Goal: Information Seeking & Learning: Learn about a topic

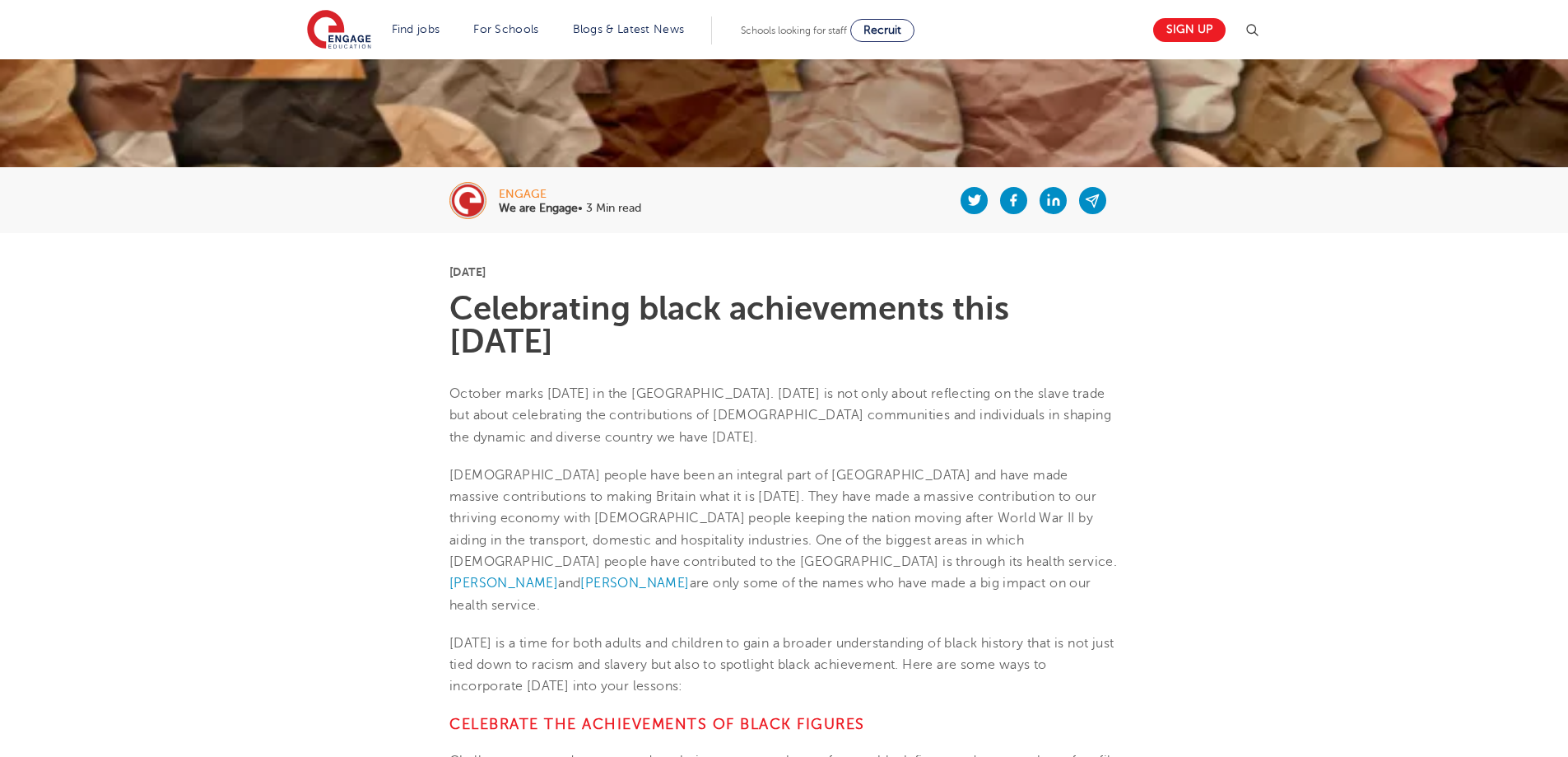
scroll to position [247, 0]
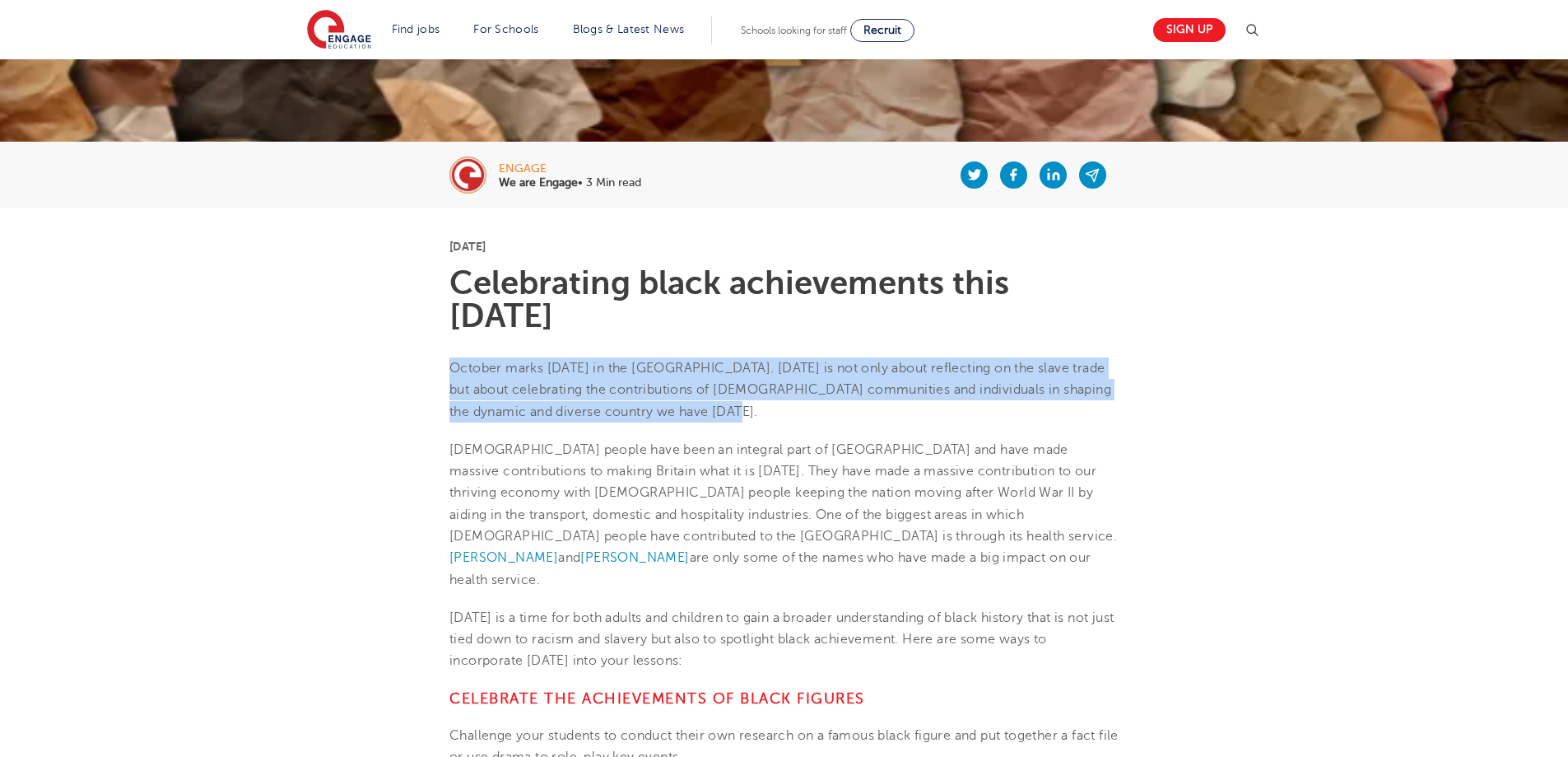
drag, startPoint x: 442, startPoint y: 364, endPoint x: 752, endPoint y: 414, distance: 314.0
copy span "October marks Black History Month in the UK. Black History Month is not only ab…"
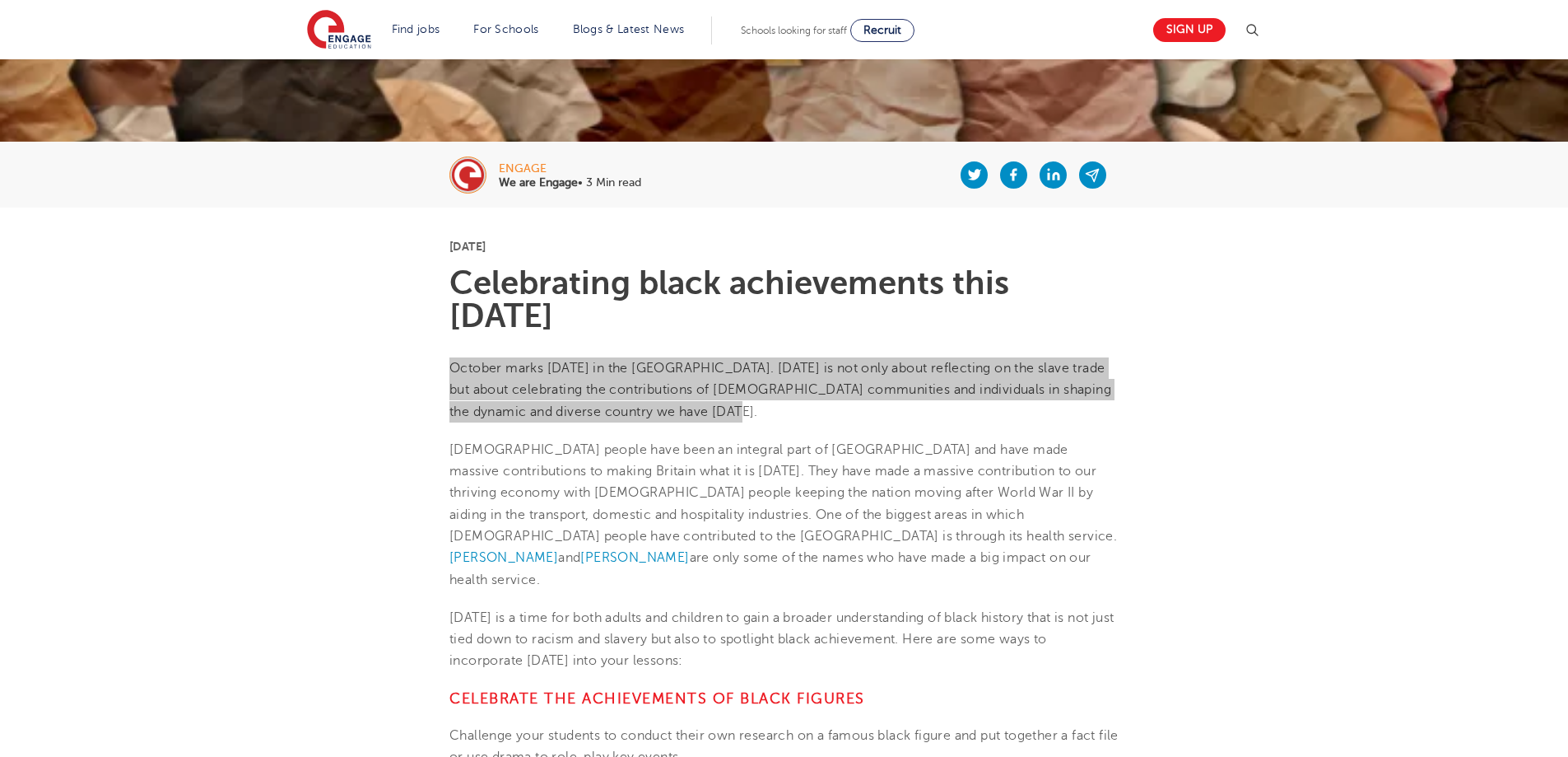
scroll to position [329, 0]
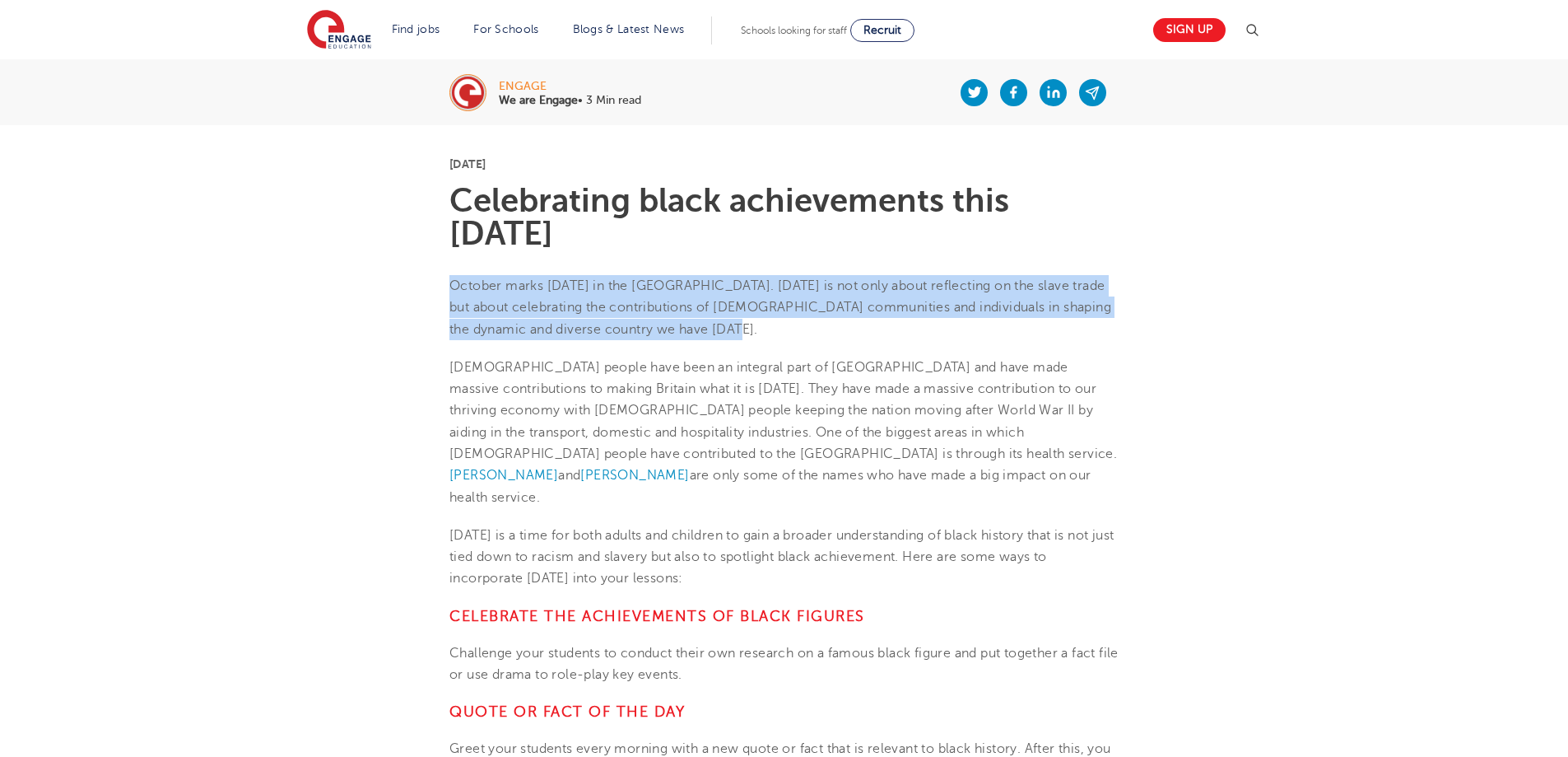
drag, startPoint x: 452, startPoint y: 507, endPoint x: 902, endPoint y: 551, distance: 452.1
click at [902, 551] on p "Black History Month is a time for both adults and children to gain a broader un…" at bounding box center [784, 557] width 670 height 65
copy span "Black History Month is a time for both adults and children to gain a broader un…"
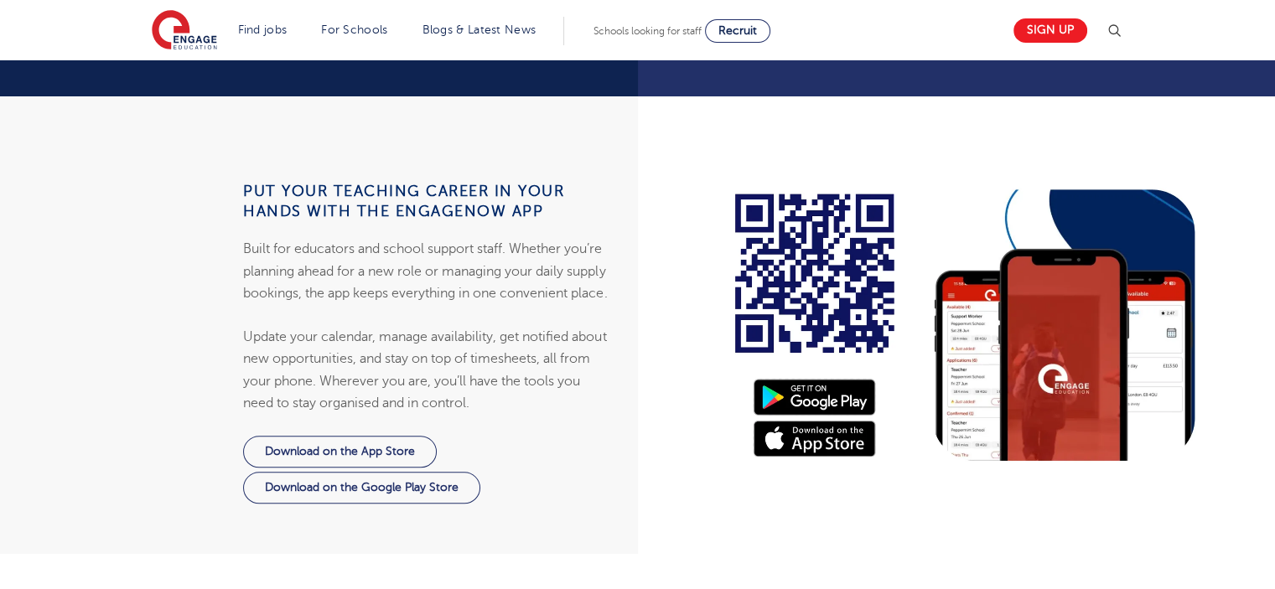
scroll to position [1593, 0]
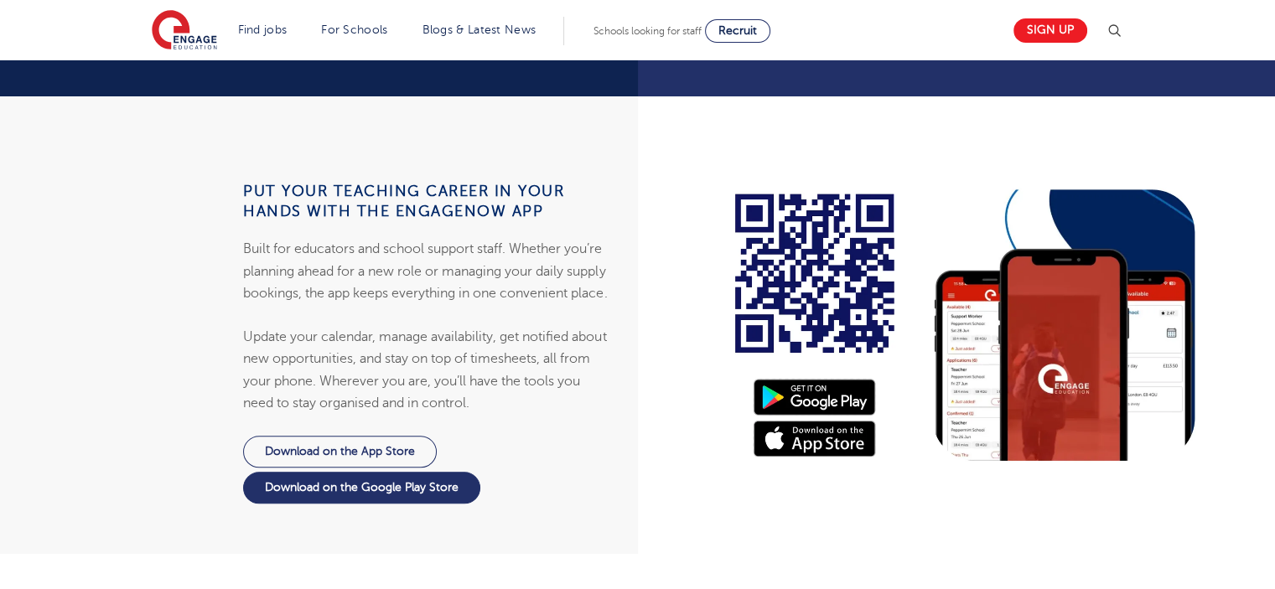
click at [1051, 288] on div at bounding box center [963, 325] width 651 height 458
click at [859, 288] on div at bounding box center [963, 325] width 651 height 458
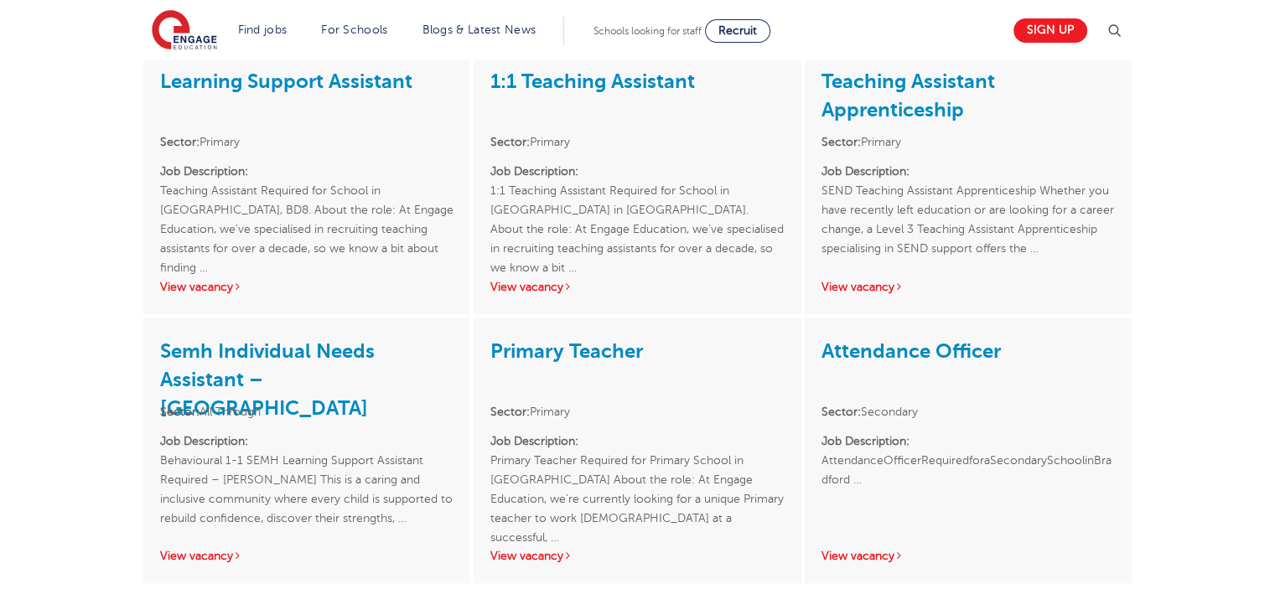
scroll to position [2851, 0]
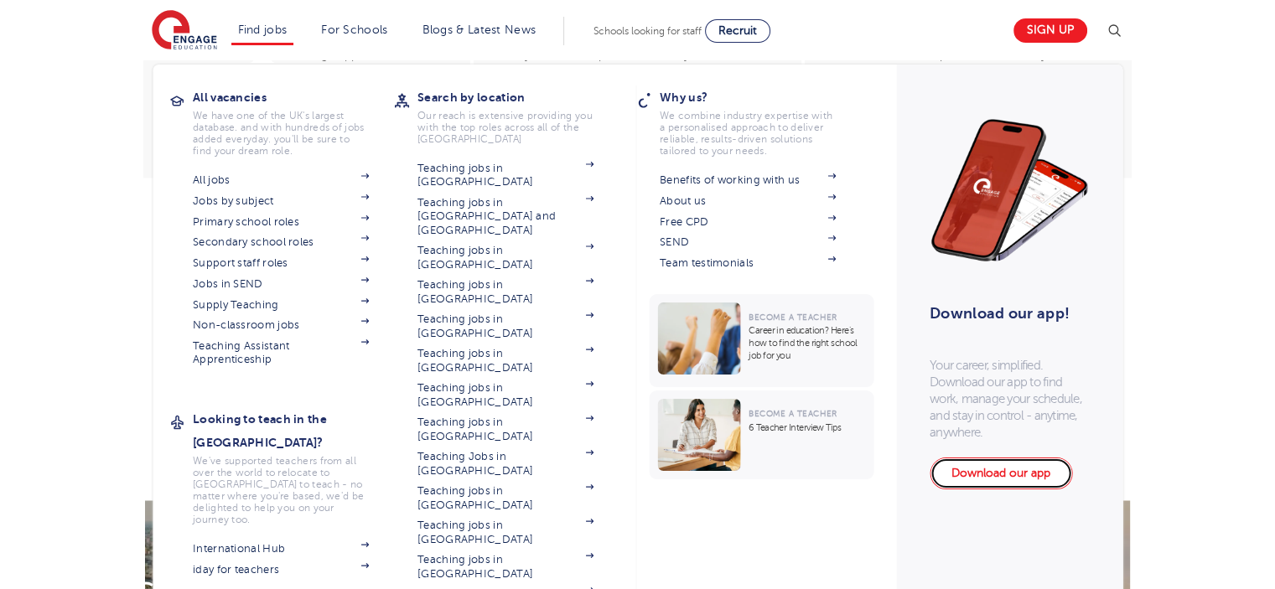
click at [1015, 474] on link "Download our app" at bounding box center [1001, 474] width 143 height 32
